Goal: Task Accomplishment & Management: Use online tool/utility

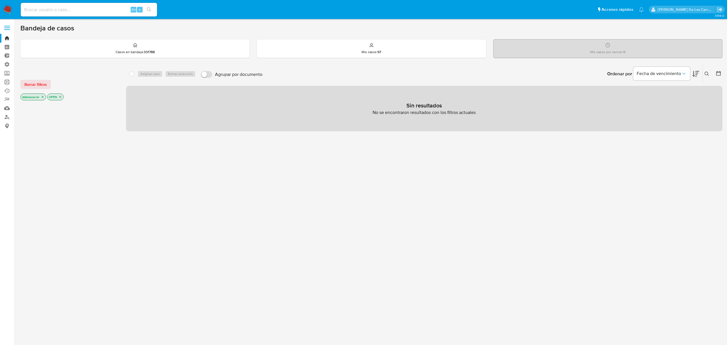
click at [9, 81] on link "Operaciones masivas" at bounding box center [34, 82] width 68 height 9
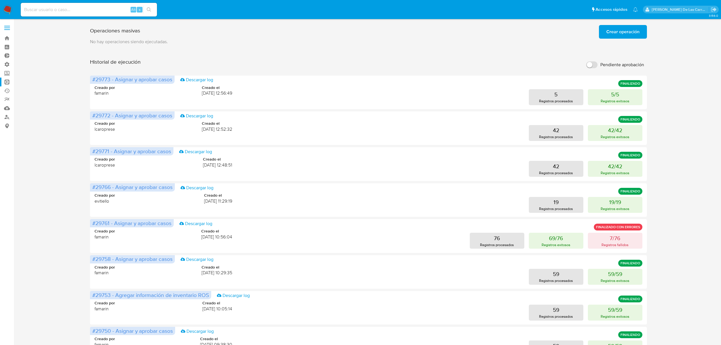
click at [617, 30] on span "Crear operación" at bounding box center [622, 32] width 33 height 12
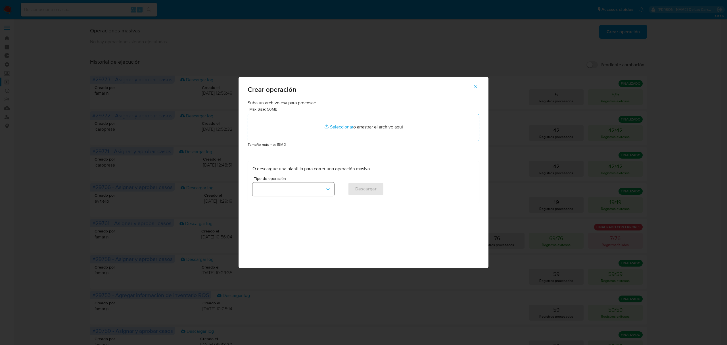
click at [301, 188] on button "button" at bounding box center [293, 189] width 82 height 14
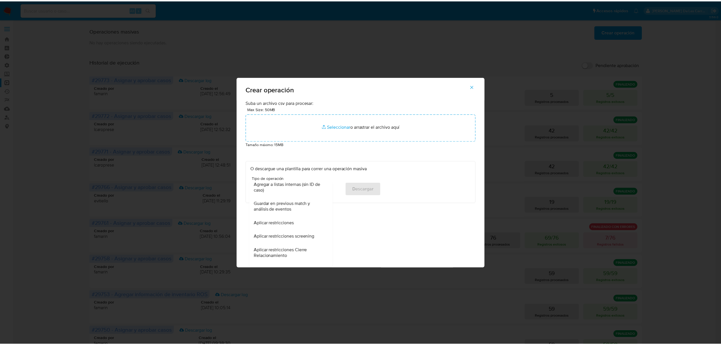
scroll to position [189, 0]
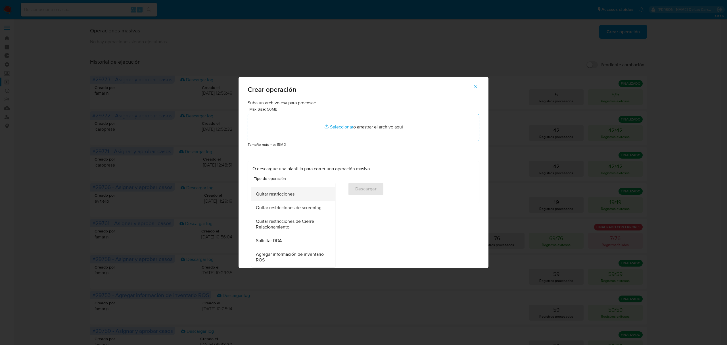
click at [271, 194] on span "Quitar restricciones" at bounding box center [275, 194] width 39 height 6
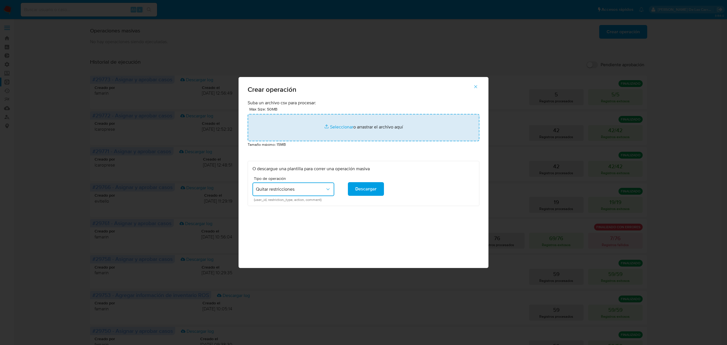
click at [337, 130] on input "file" at bounding box center [364, 127] width 232 height 27
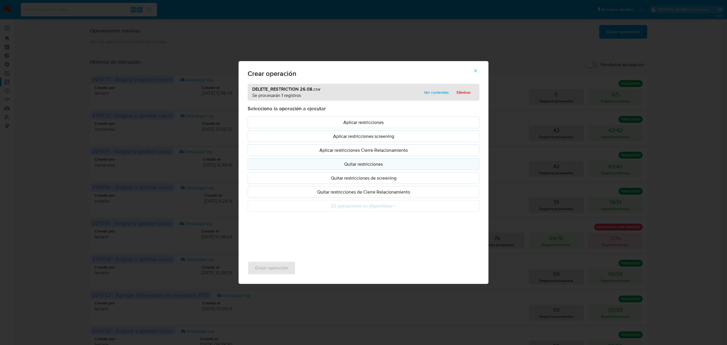
click at [361, 163] on p "Quitar restricciones" at bounding box center [363, 164] width 222 height 7
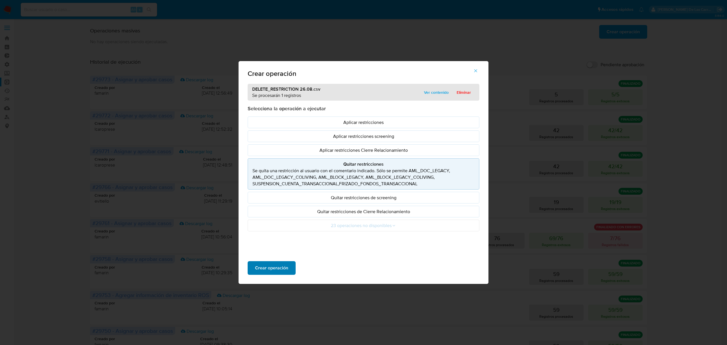
click at [268, 264] on span "Crear operación" at bounding box center [271, 267] width 33 height 12
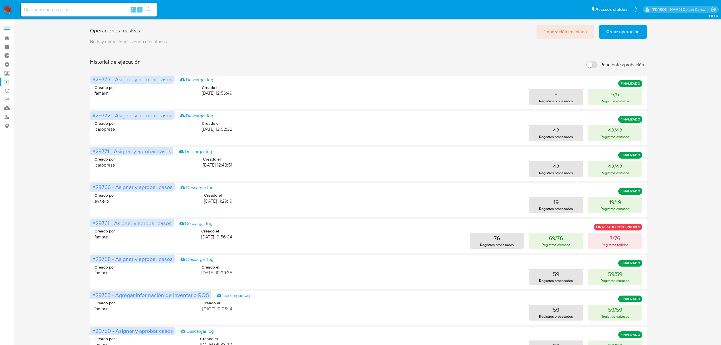
click at [573, 35] on span "1 operación encolada" at bounding box center [565, 32] width 43 height 12
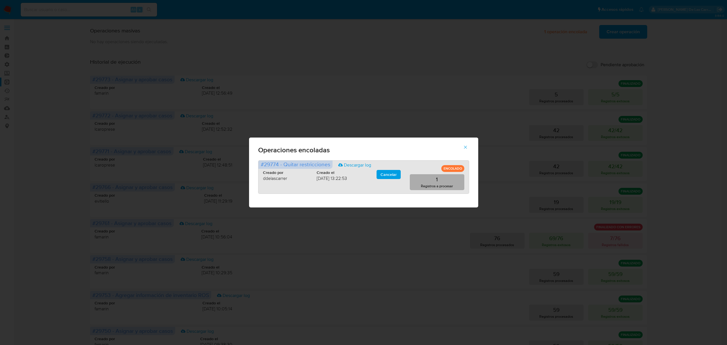
click at [447, 180] on button "1 Registros a procesar" at bounding box center [437, 182] width 55 height 16
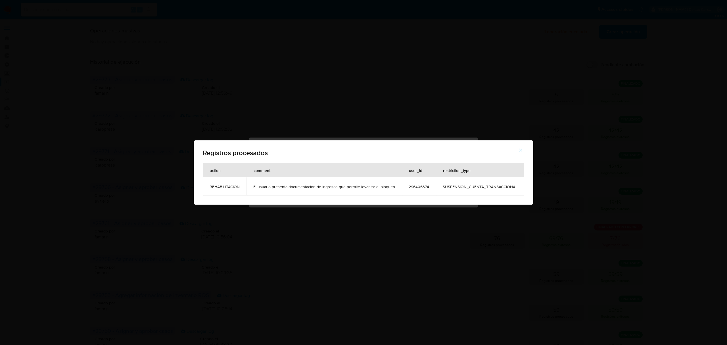
click at [522, 150] on icon "button" at bounding box center [520, 149] width 5 height 5
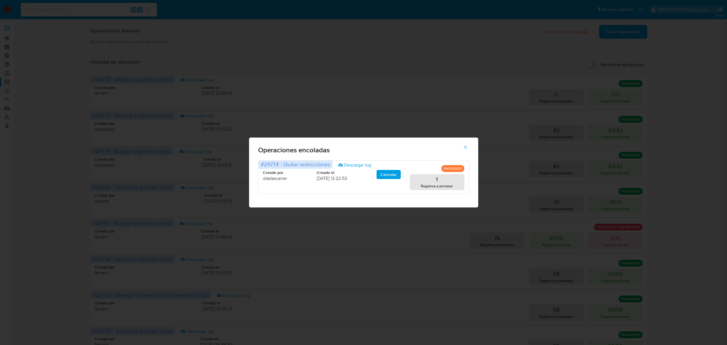
click at [465, 150] on span "button" at bounding box center [465, 147] width 5 height 12
